Goal: Task Accomplishment & Management: Manage account settings

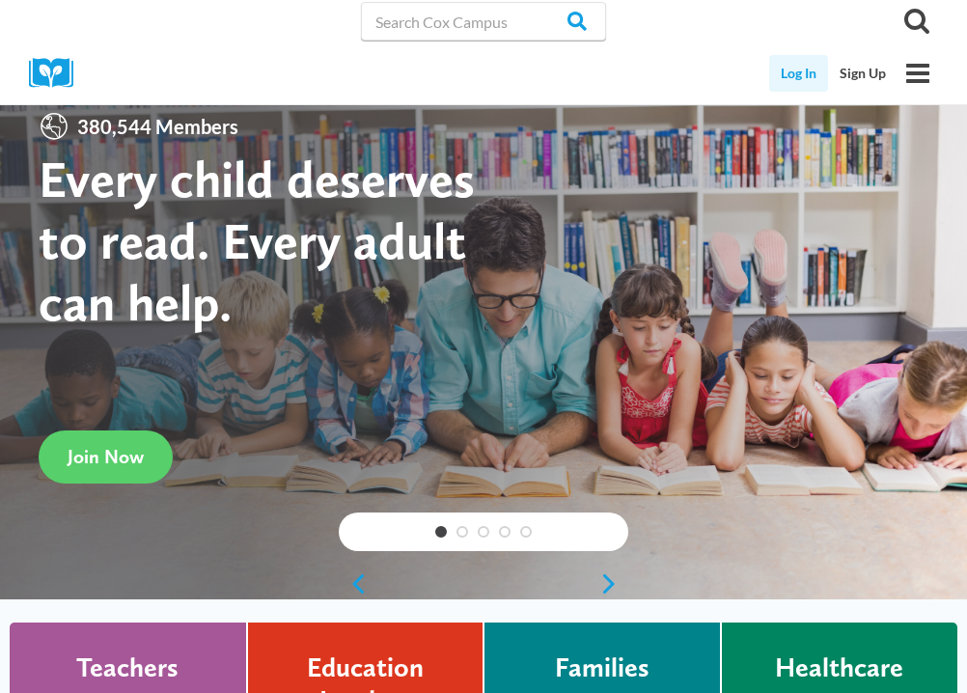
click at [804, 71] on link "Log In" at bounding box center [798, 73] width 59 height 37
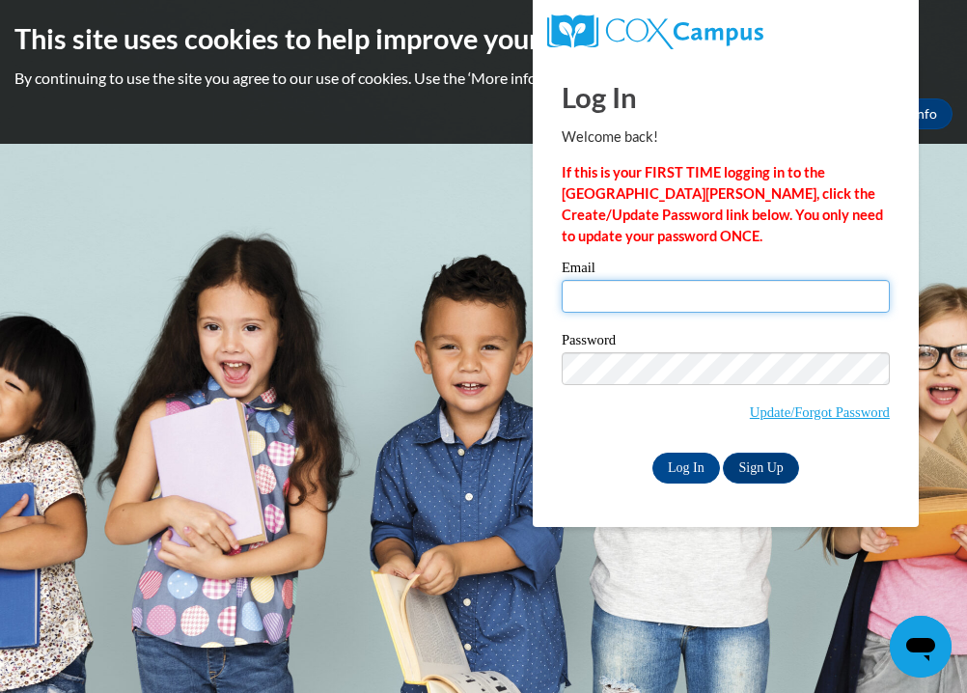
click at [611, 294] on input "Email" at bounding box center [725, 296] width 328 height 33
type input "[EMAIL_ADDRESS][DOMAIN_NAME]"
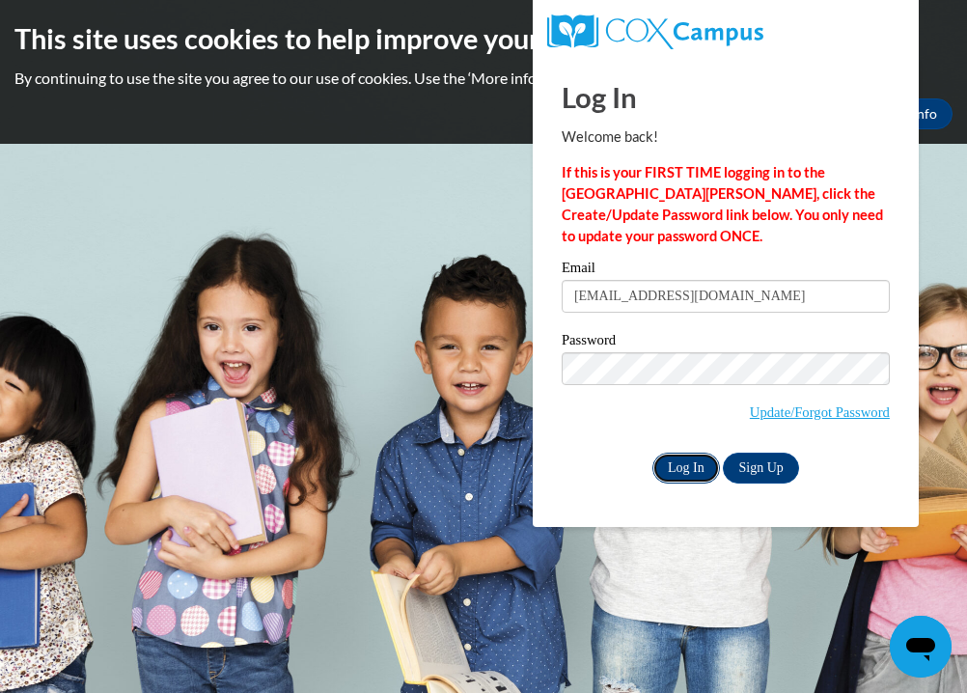
click at [693, 473] on input "Log In" at bounding box center [686, 467] width 68 height 31
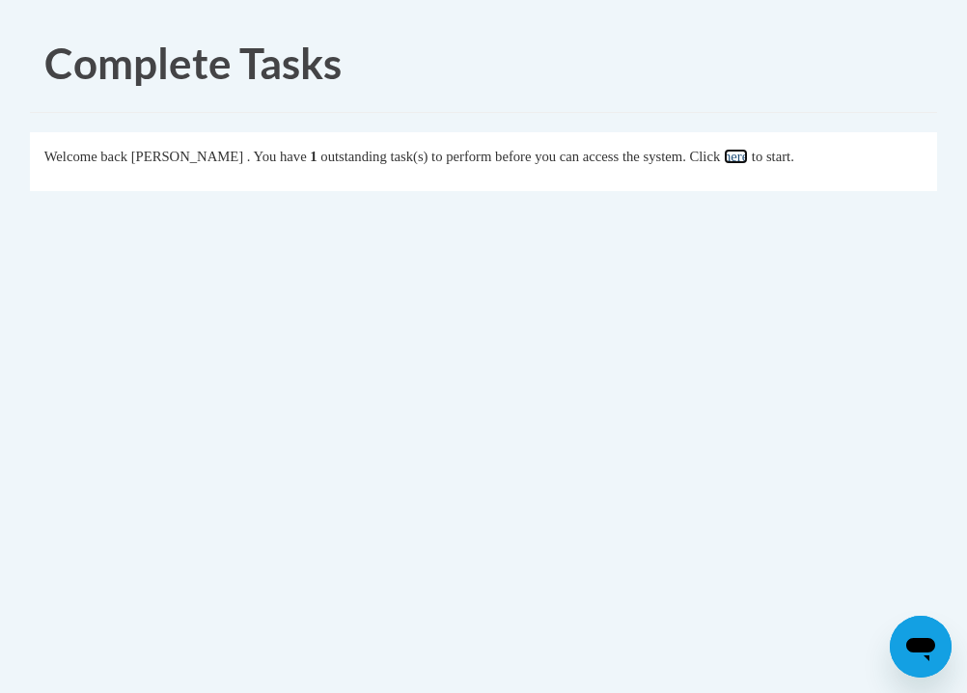
click at [748, 160] on link "here" at bounding box center [736, 156] width 24 height 15
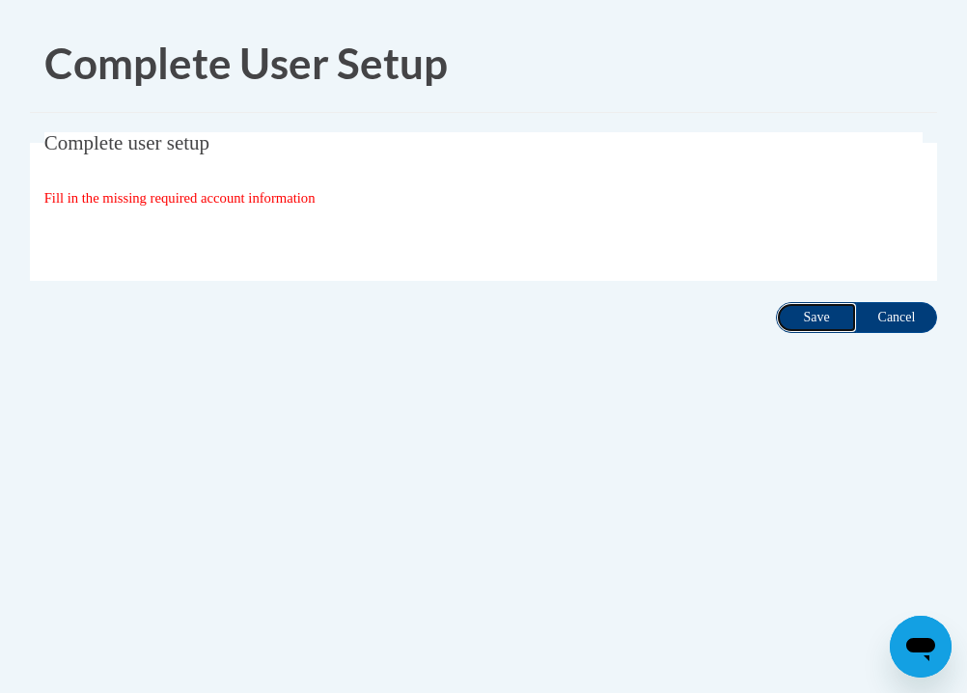
click at [810, 311] on input "Save" at bounding box center [816, 317] width 81 height 31
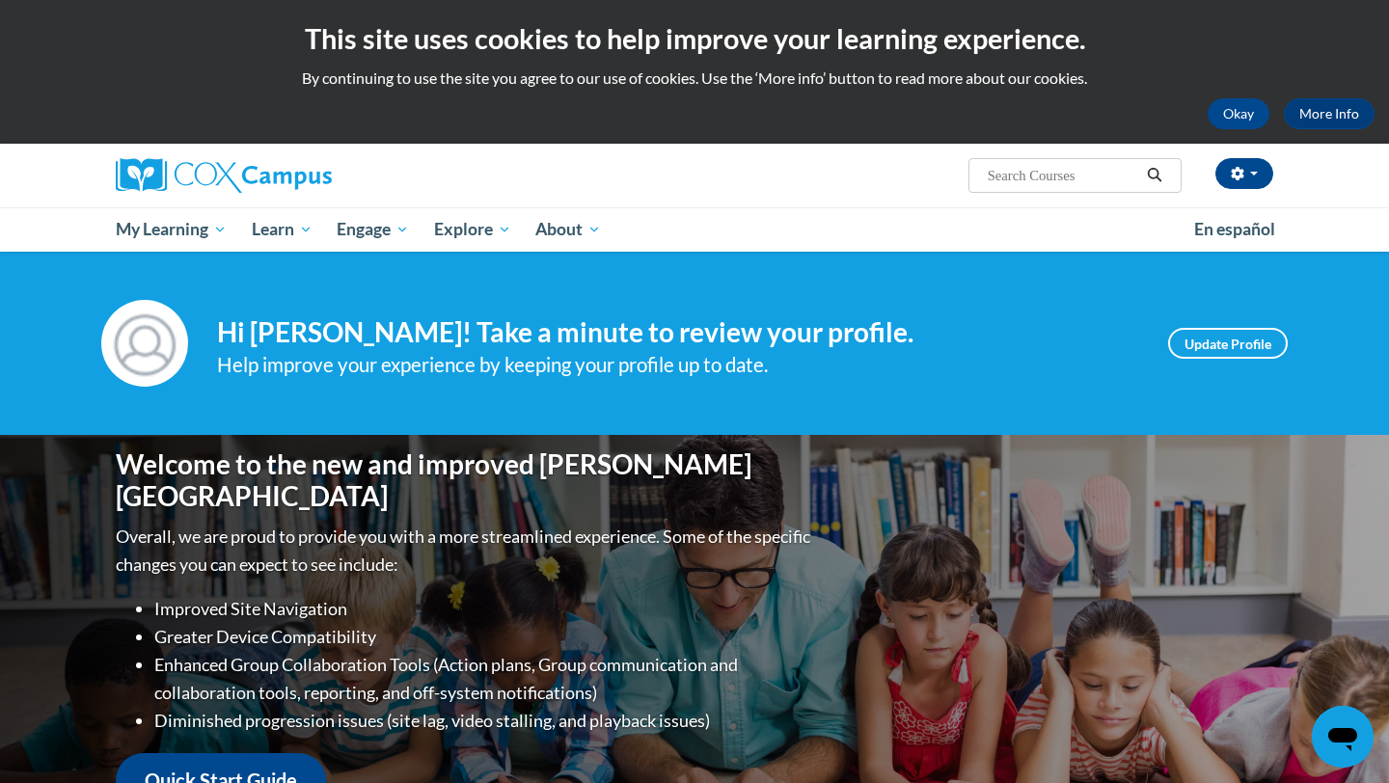
click at [966, 178] on input "Search..." at bounding box center [1063, 175] width 154 height 23
